Goal: Navigation & Orientation: Find specific page/section

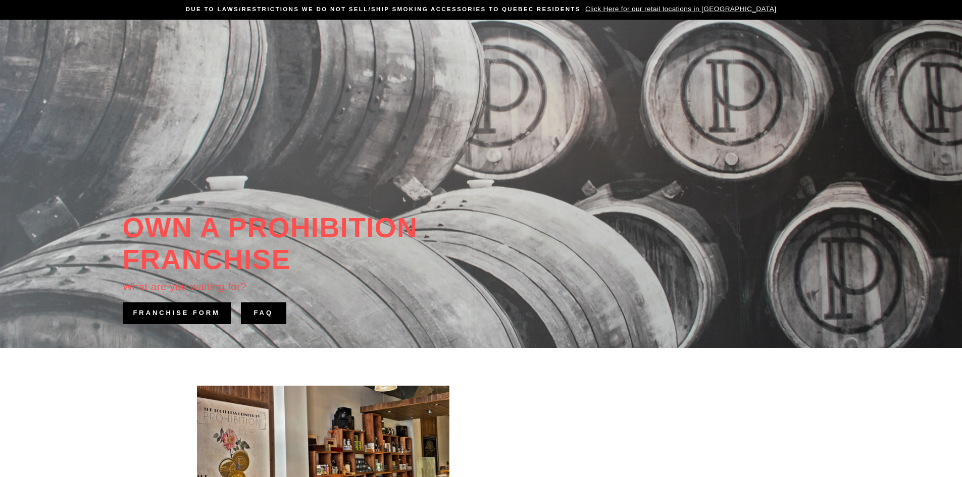
scroll to position [353, 0]
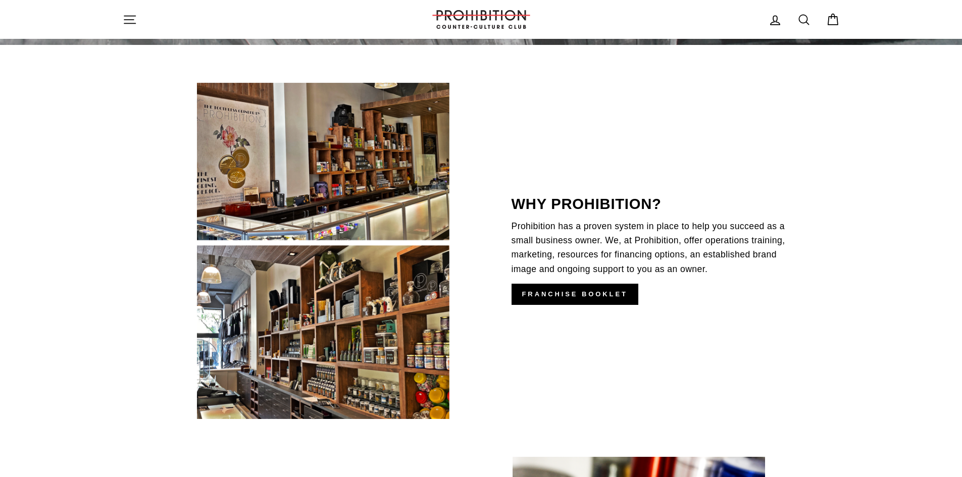
click at [397, 185] on img at bounding box center [323, 251] width 252 height 337
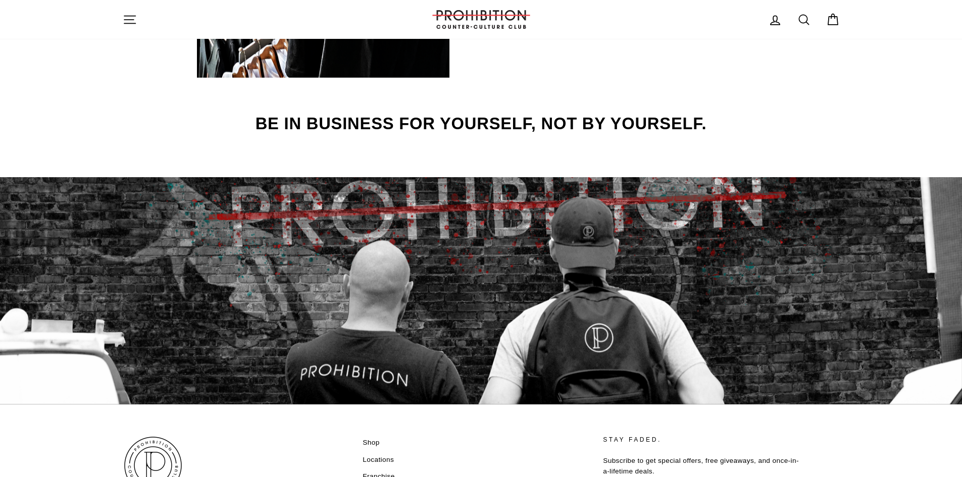
scroll to position [1556, 0]
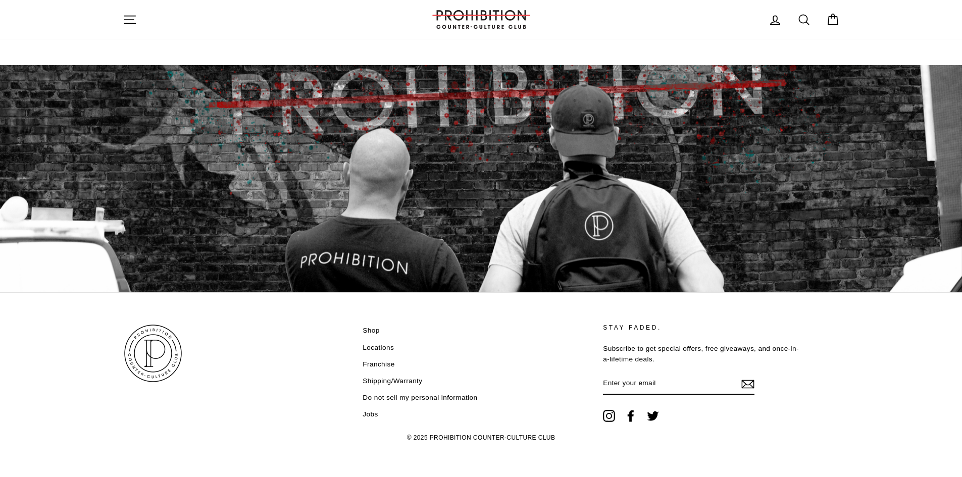
click at [378, 349] on link "Locations" at bounding box center [378, 347] width 31 height 15
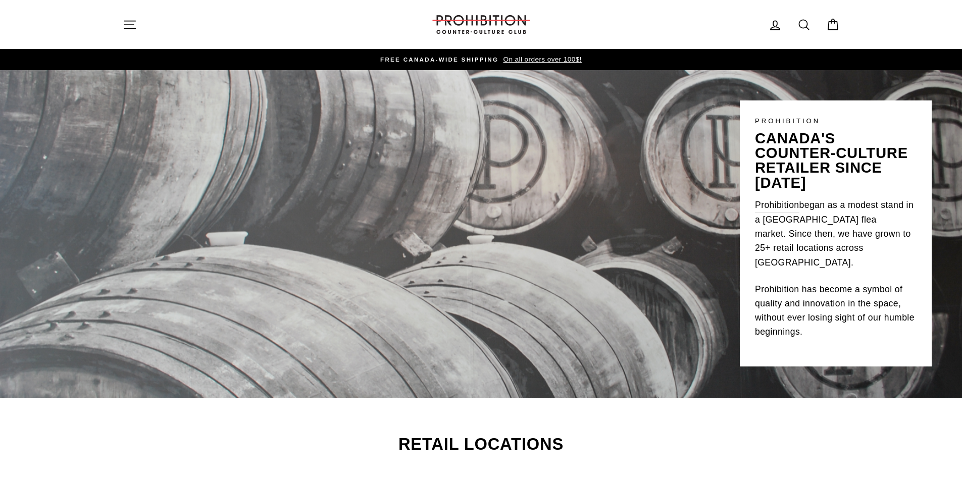
scroll to position [202, 0]
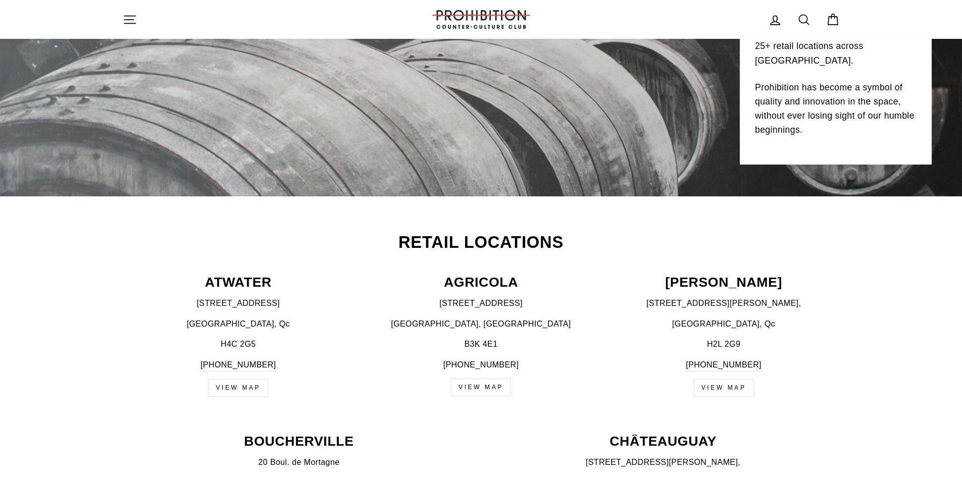
click at [492, 393] on link "VIEW MAP" at bounding box center [481, 388] width 60 height 18
click at [854, 382] on div "Retail Locations ATWATER 536 Atwater Ave., Montréal, Qc H4C 2G5 438-387-4655 VI…" at bounding box center [480, 321] width 757 height 174
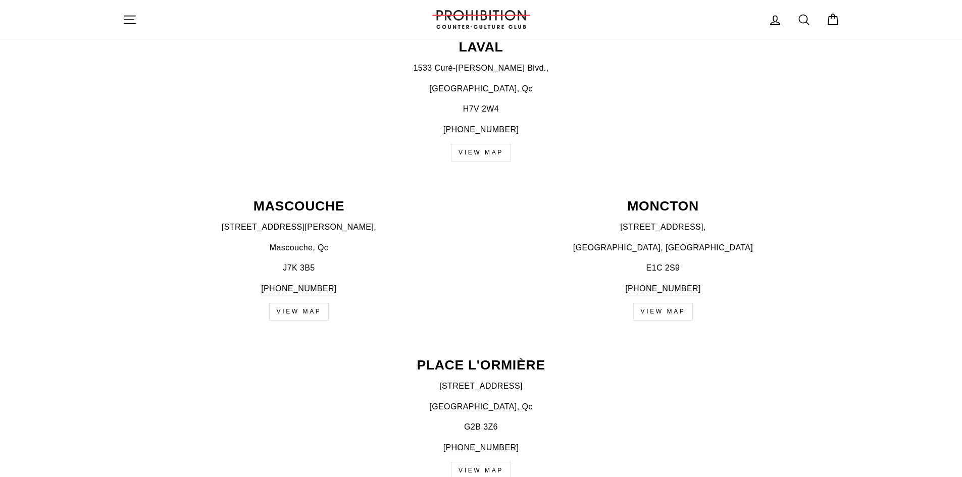
scroll to position [808, 0]
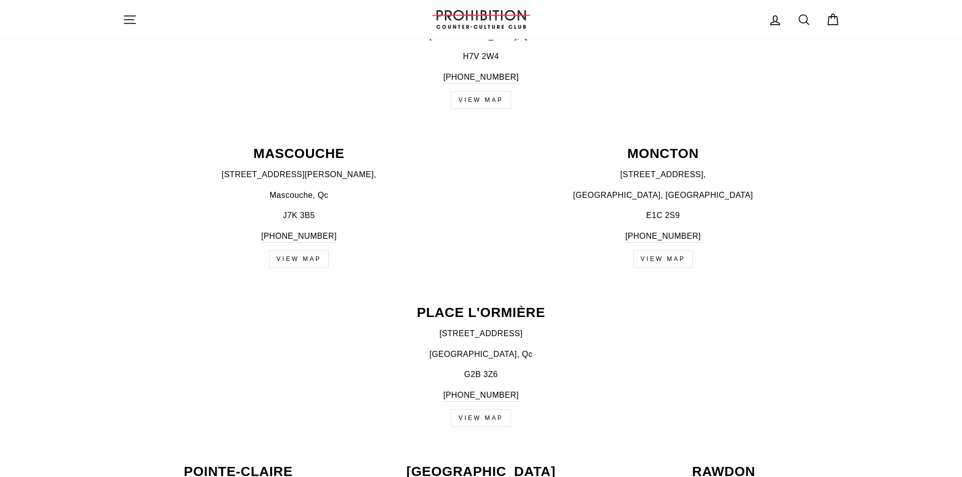
drag, startPoint x: 651, startPoint y: 258, endPoint x: 882, endPoint y: 237, distance: 231.6
click at [882, 237] on div "MASCOUCHE 168 Montée Masson, Mascouche, Qc J7K 3B5 450-474-5049 View Map MONCTO…" at bounding box center [481, 213] width 962 height 132
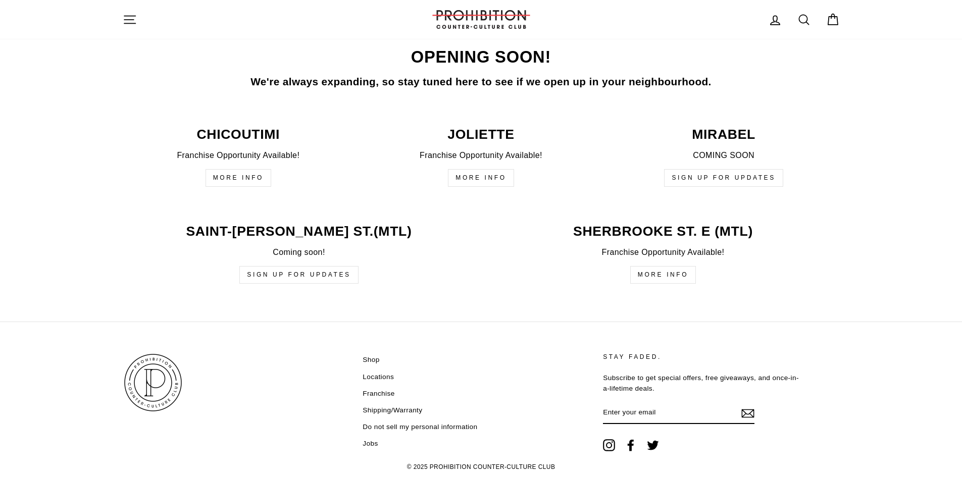
scroll to position [2424, 0]
